Goal: Find specific page/section: Find specific page/section

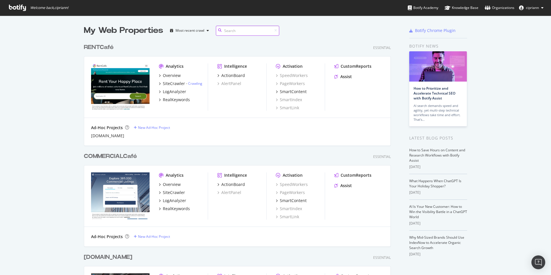
scroll to position [617, 307]
click at [172, 84] on div "SiteCrawler" at bounding box center [174, 84] width 22 height 6
